Goal: Information Seeking & Learning: Find specific fact

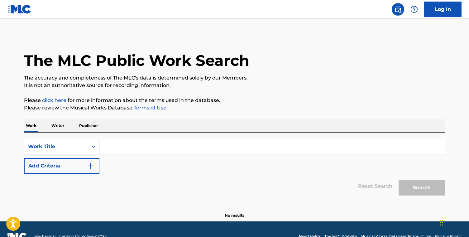
click at [81, 148] on div "Work Title" at bounding box center [61, 147] width 75 height 16
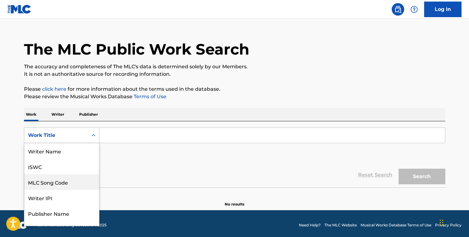
scroll to position [31, 0]
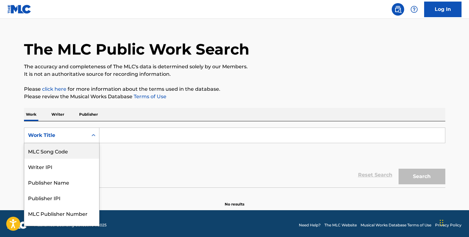
click at [110, 130] on input "Search Form" at bounding box center [271, 135] width 345 height 15
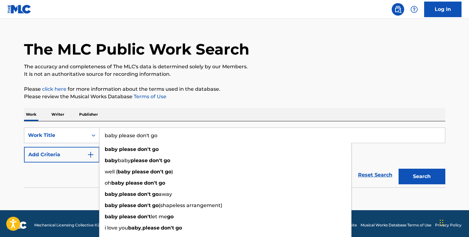
type input "baby please don't go"
click at [54, 145] on div "SearchWithCriteria4ee3d0c0-da69-441e-ab79-b0781547a545 Work Title baby please d…" at bounding box center [234, 144] width 421 height 35
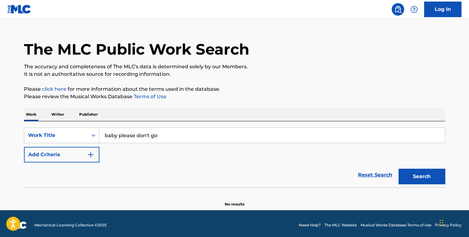
click at [55, 153] on button "Add Criteria" at bounding box center [61, 155] width 75 height 16
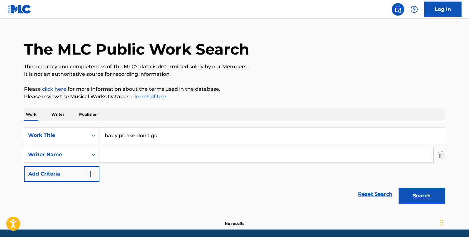
click at [131, 153] on input "Search Form" at bounding box center [266, 154] width 334 height 15
paste input "[PERSON_NAME] [PERSON_NAME]"
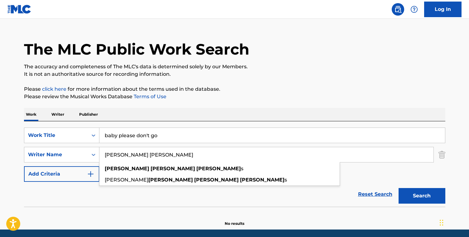
type input "[PERSON_NAME] [PERSON_NAME]"
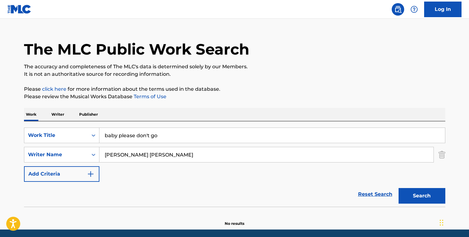
click at [412, 194] on button "Search" at bounding box center [421, 196] width 47 height 16
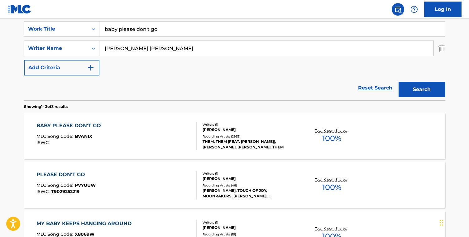
scroll to position [120, 0]
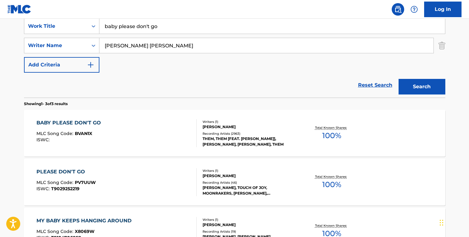
click at [171, 138] on div "BABY PLEASE DON'T GO MLC Song Code : BVAN1X ISWC :" at bounding box center [116, 133] width 160 height 28
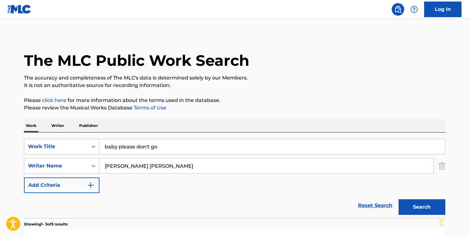
scroll to position [119, 0]
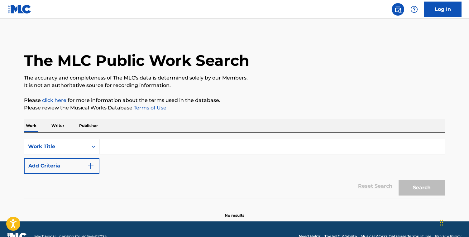
click at [109, 142] on input "Search Form" at bounding box center [271, 146] width 345 height 15
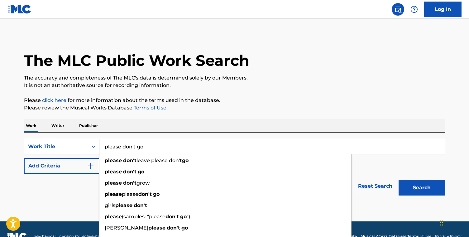
type input "please don't go"
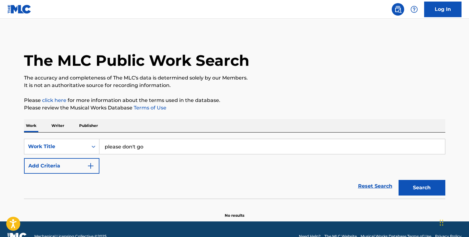
click at [58, 164] on button "Add Criteria" at bounding box center [61, 166] width 75 height 16
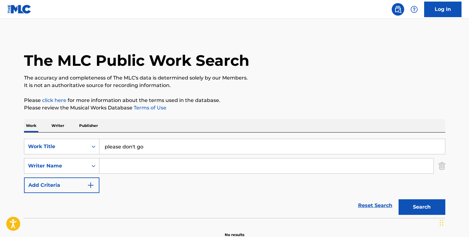
click at [148, 170] on input "Search Form" at bounding box center [266, 165] width 334 height 15
paste input "[PERSON_NAME] [PERSON_NAME]"
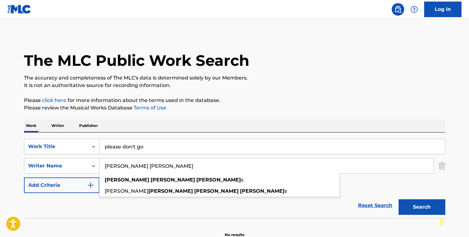
click at [133, 168] on input "[PERSON_NAME] [PERSON_NAME]" at bounding box center [266, 165] width 334 height 15
click at [129, 167] on input "[PERSON_NAME] [PERSON_NAME]" at bounding box center [266, 165] width 334 height 15
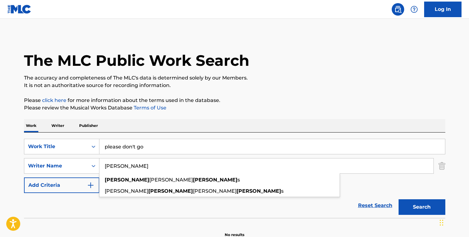
type input "Joseph William"
click at [398, 199] on button "Search" at bounding box center [421, 207] width 47 height 16
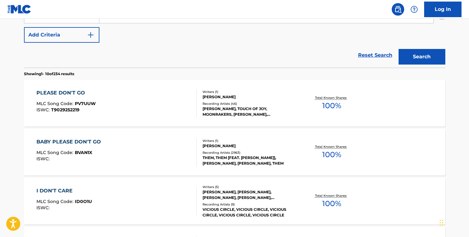
scroll to position [150, 0]
click at [166, 106] on div "PLEASE DON'T GO MLC Song Code : PV7UUW ISWC : T9029252219" at bounding box center [116, 103] width 160 height 28
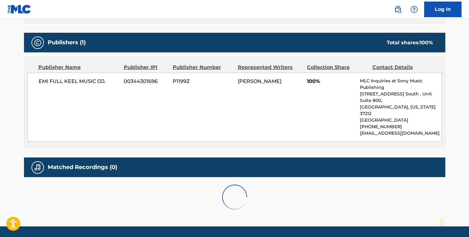
scroll to position [264, 0]
